Goal: Task Accomplishment & Management: Manage account settings

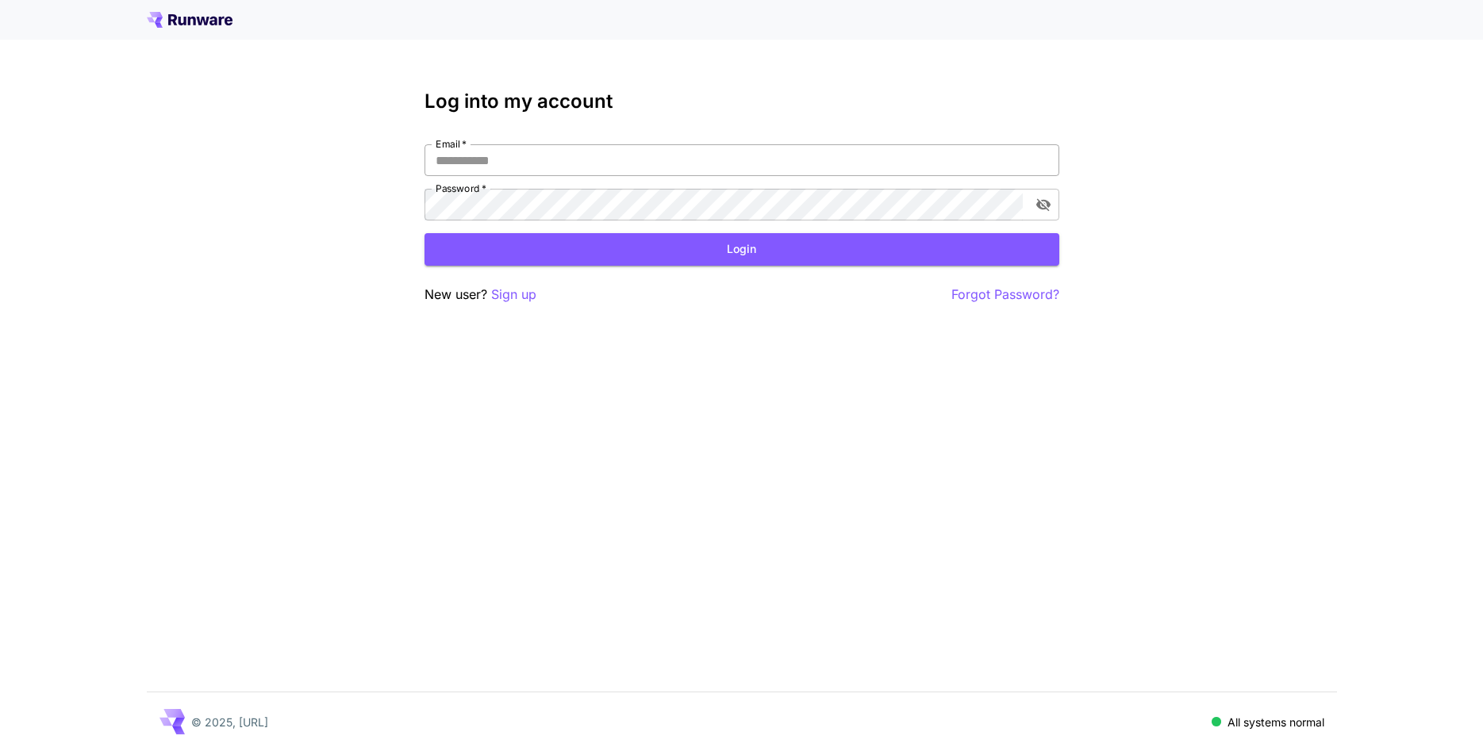
click at [539, 167] on input "Email   *" at bounding box center [741, 160] width 635 height 32
type input "**********"
click button "Login" at bounding box center [741, 249] width 635 height 33
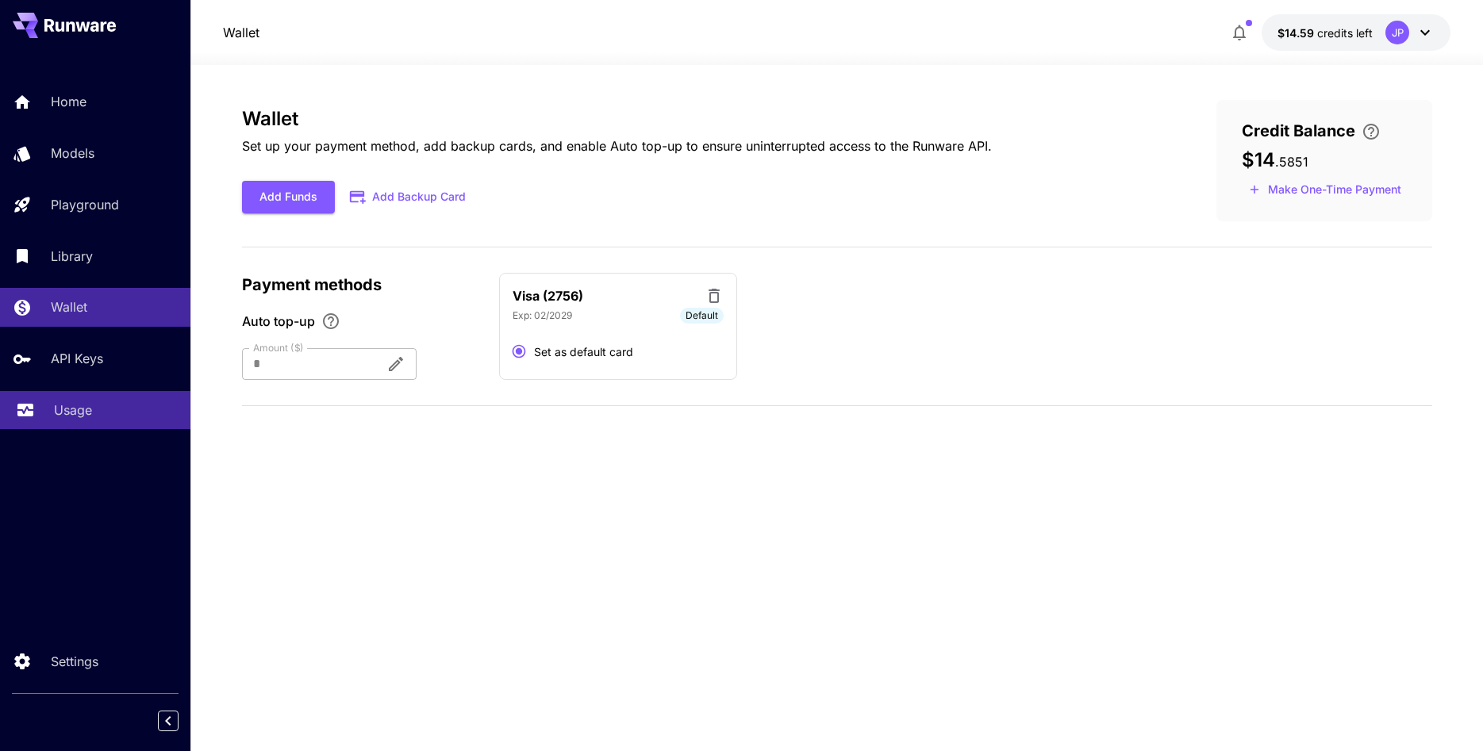
click at [79, 415] on p "Usage" at bounding box center [73, 410] width 38 height 19
